Goal: Navigation & Orientation: Find specific page/section

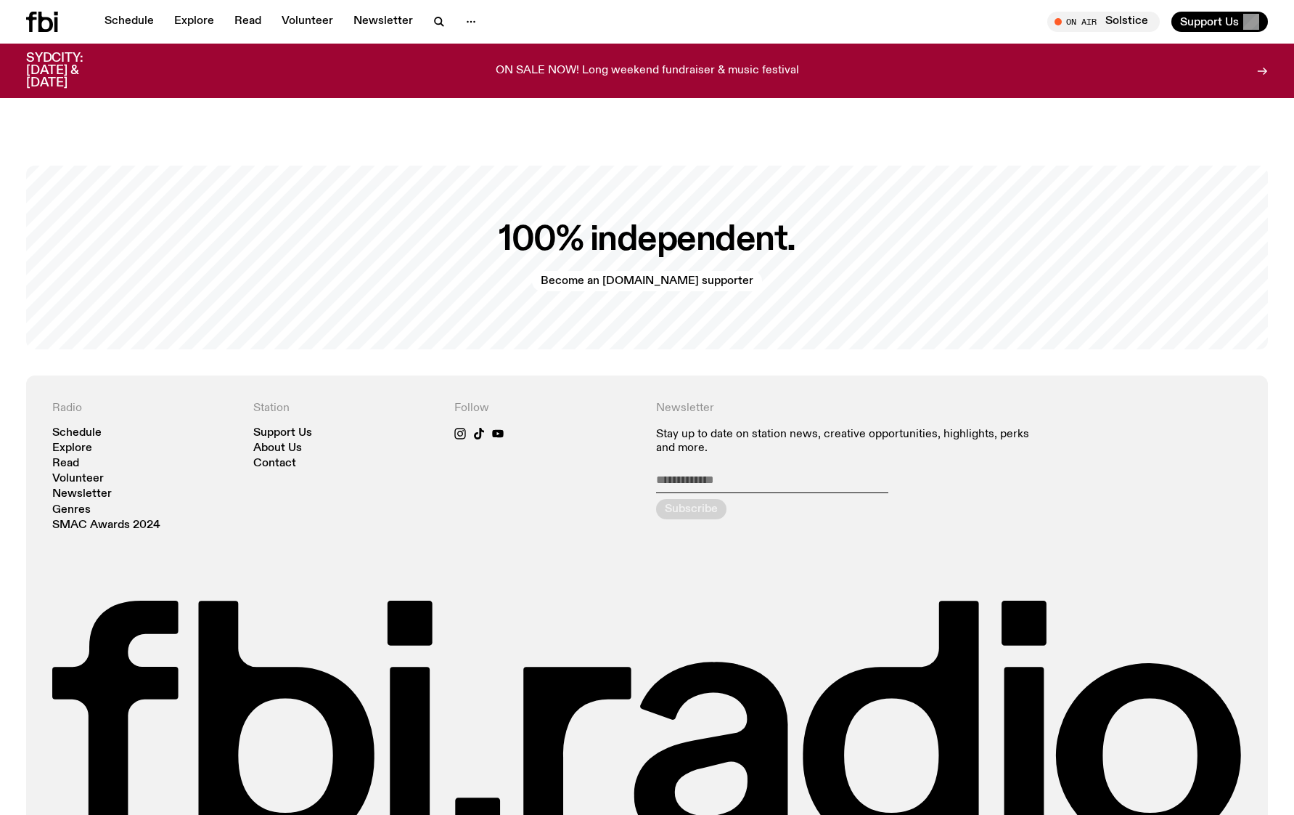
scroll to position [3252, 0]
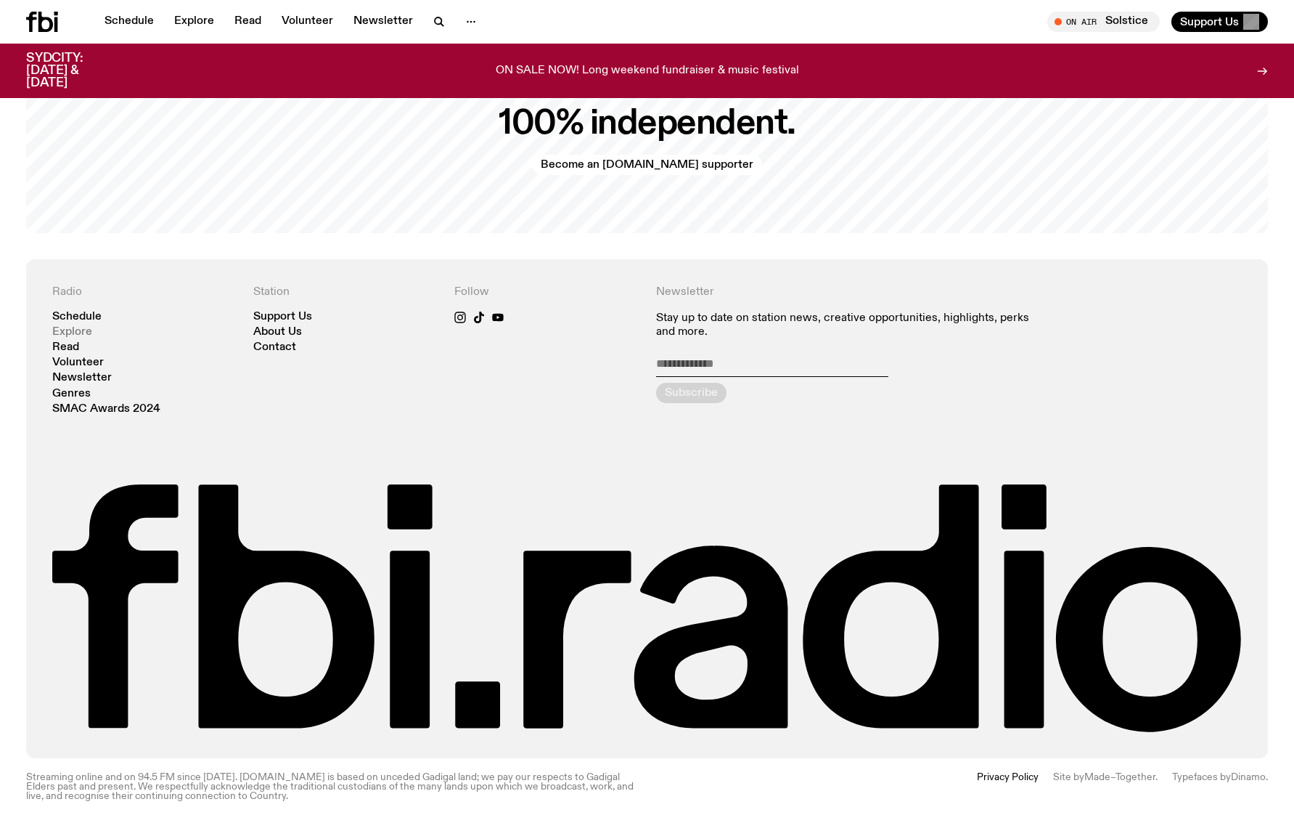
click at [73, 327] on link "Explore" at bounding box center [72, 332] width 40 height 11
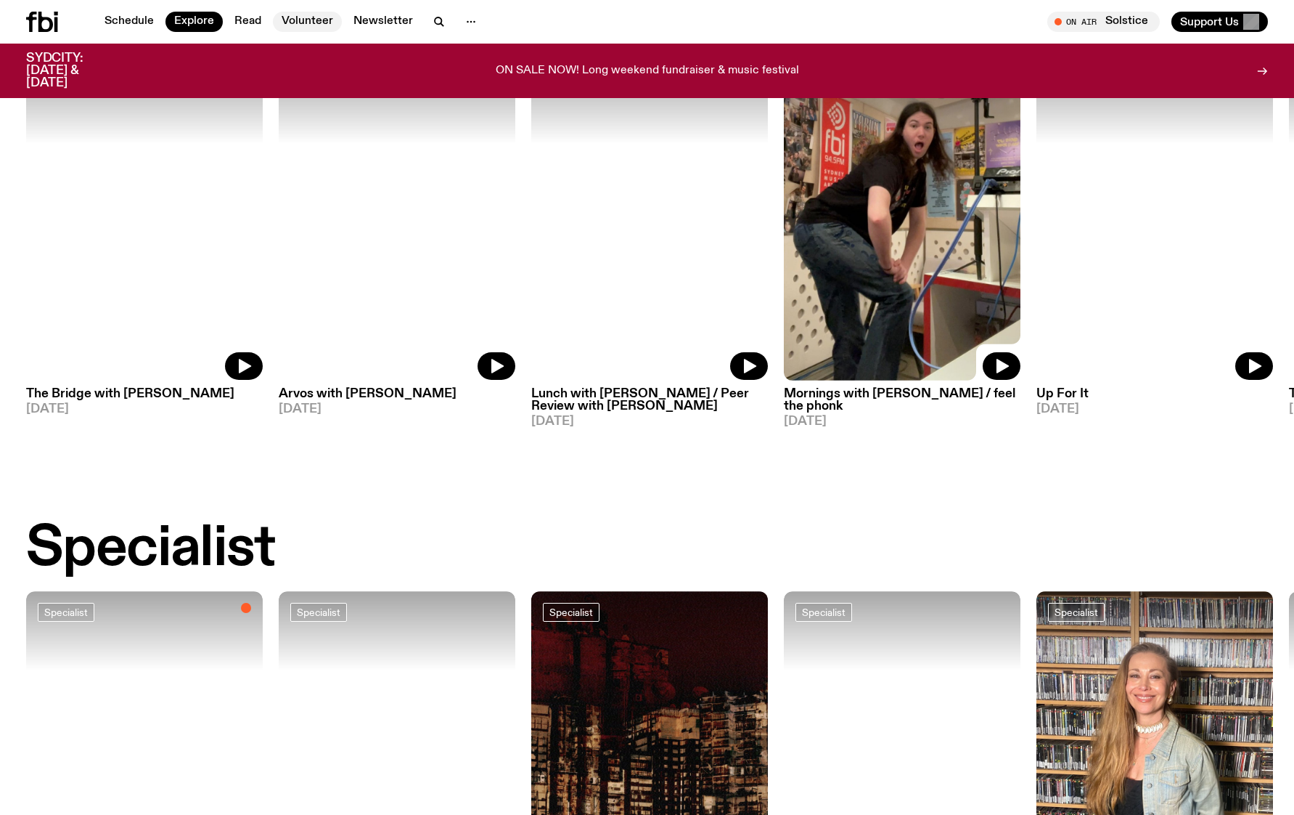
scroll to position [645, 0]
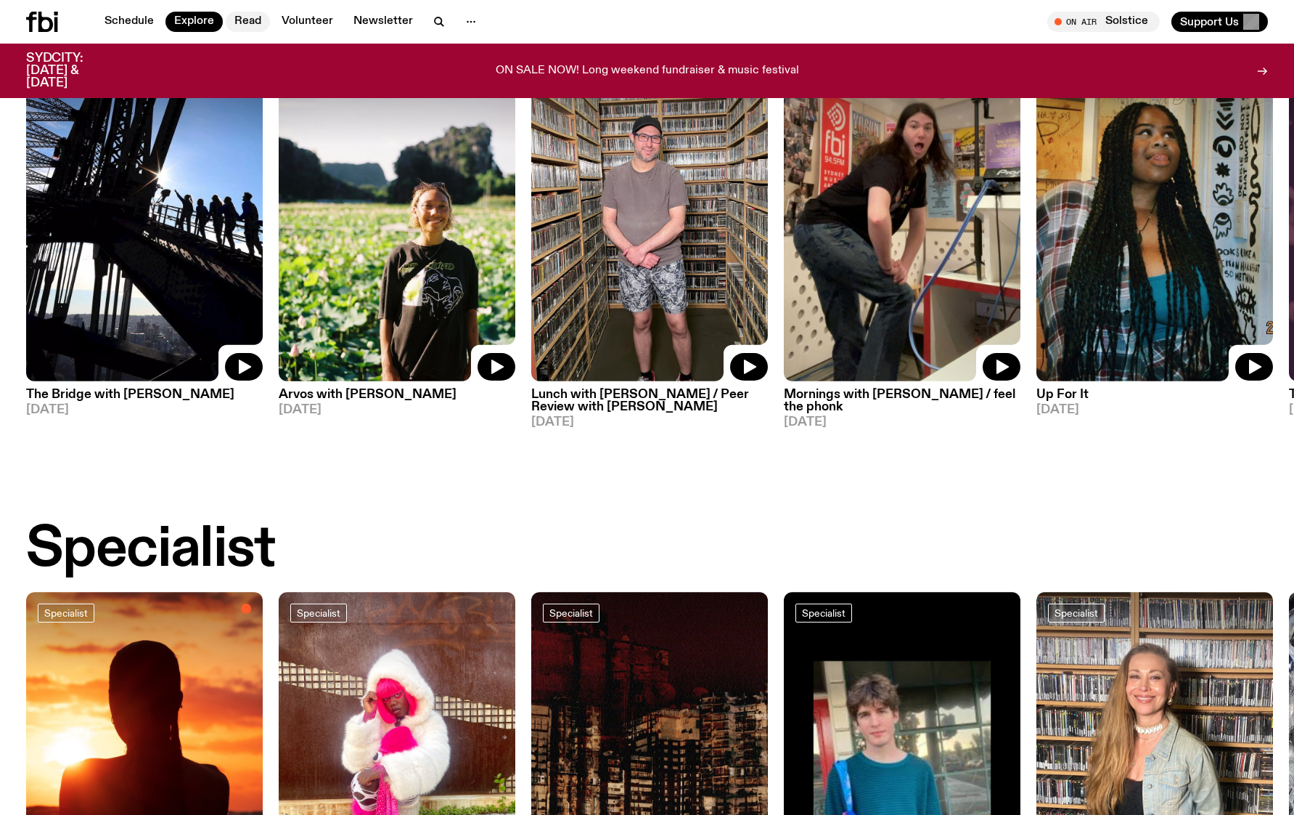
click at [258, 20] on link "Read" at bounding box center [248, 22] width 44 height 20
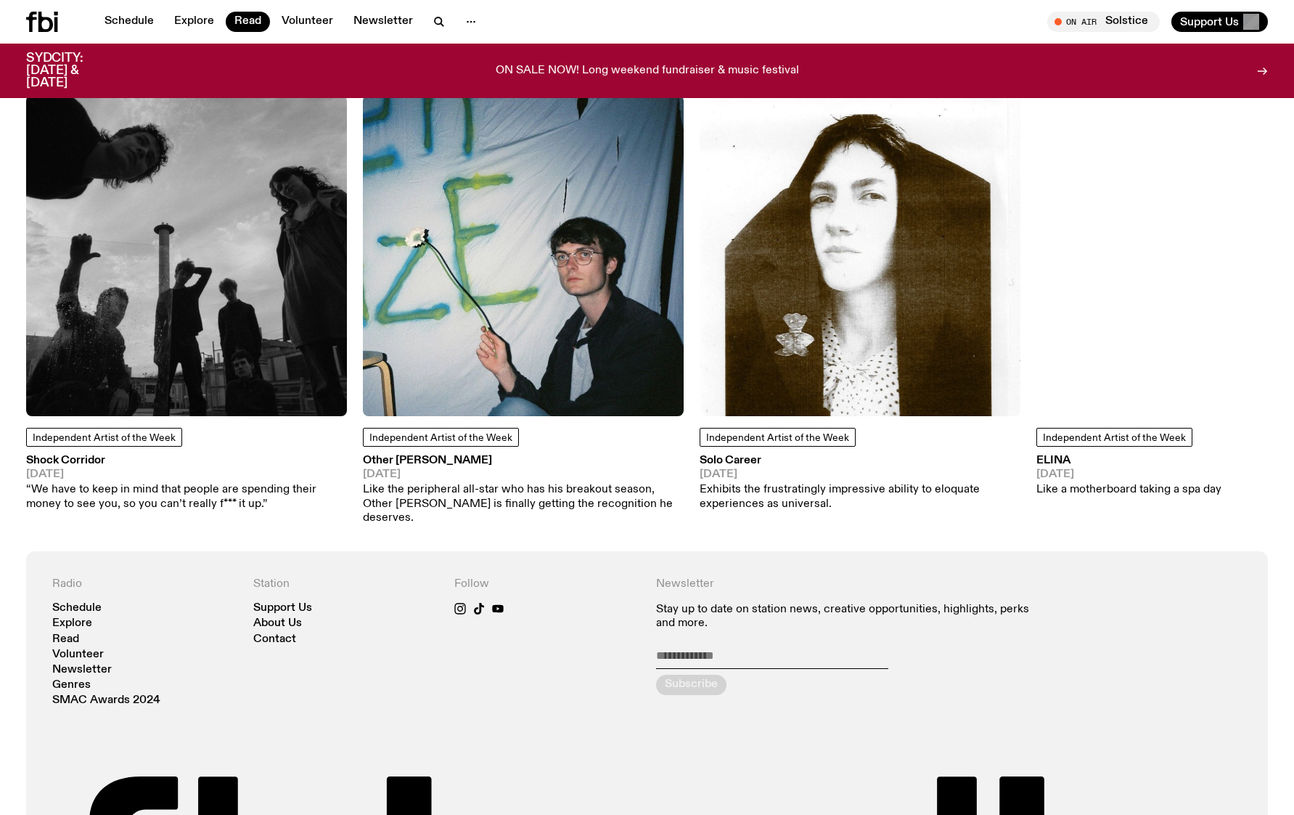
scroll to position [1230, 0]
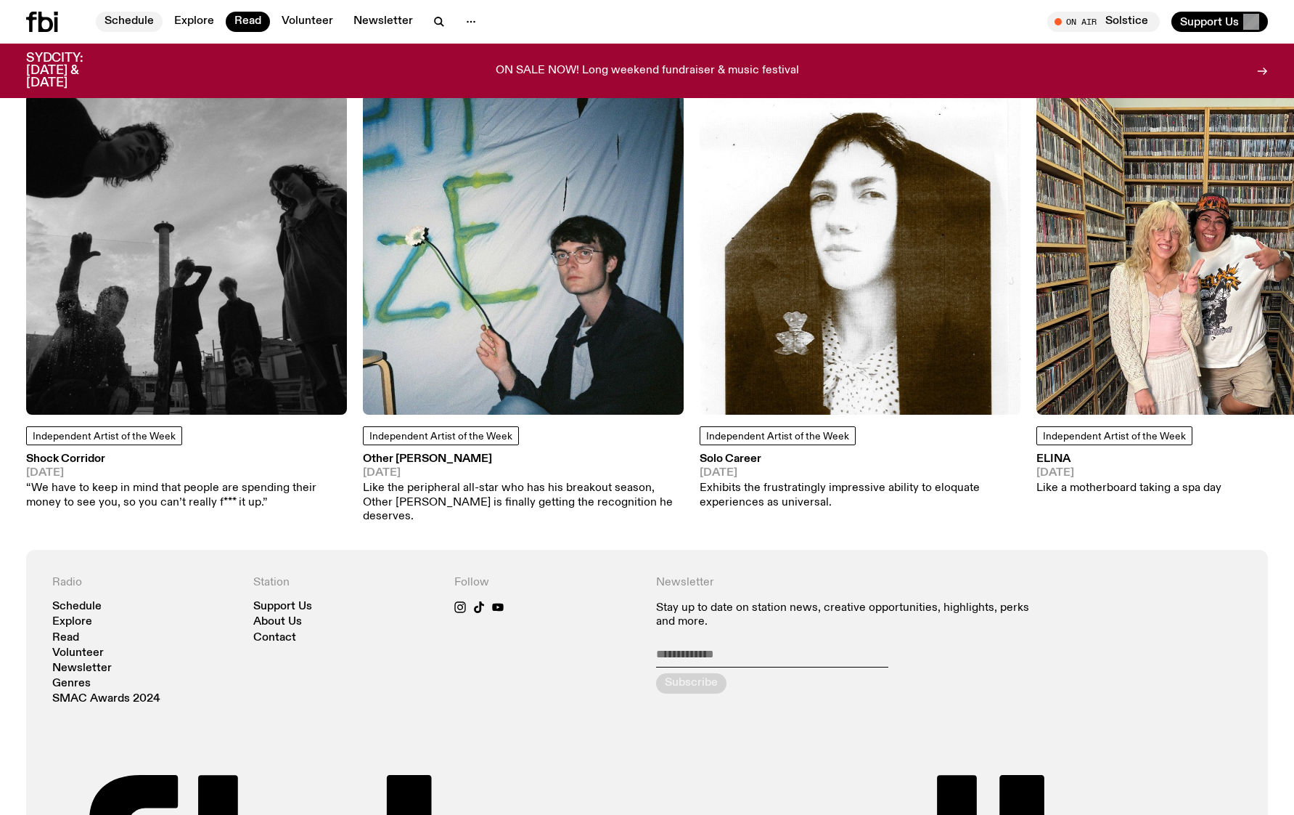
click at [118, 16] on link "Schedule" at bounding box center [129, 22] width 67 height 20
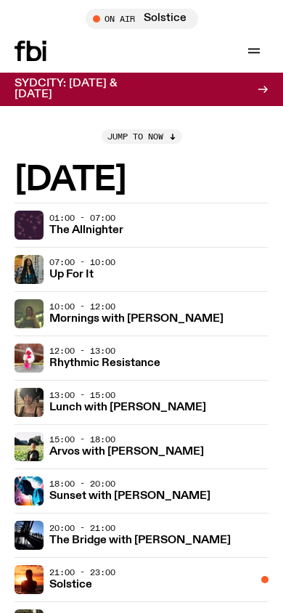
click at [20, 44] on icon at bounding box center [20, 51] width 10 height 20
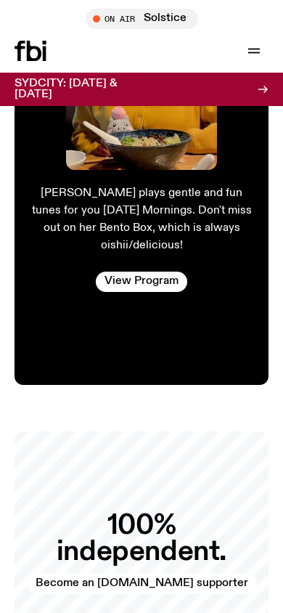
scroll to position [2051, 0]
